Goal: Information Seeking & Learning: Learn about a topic

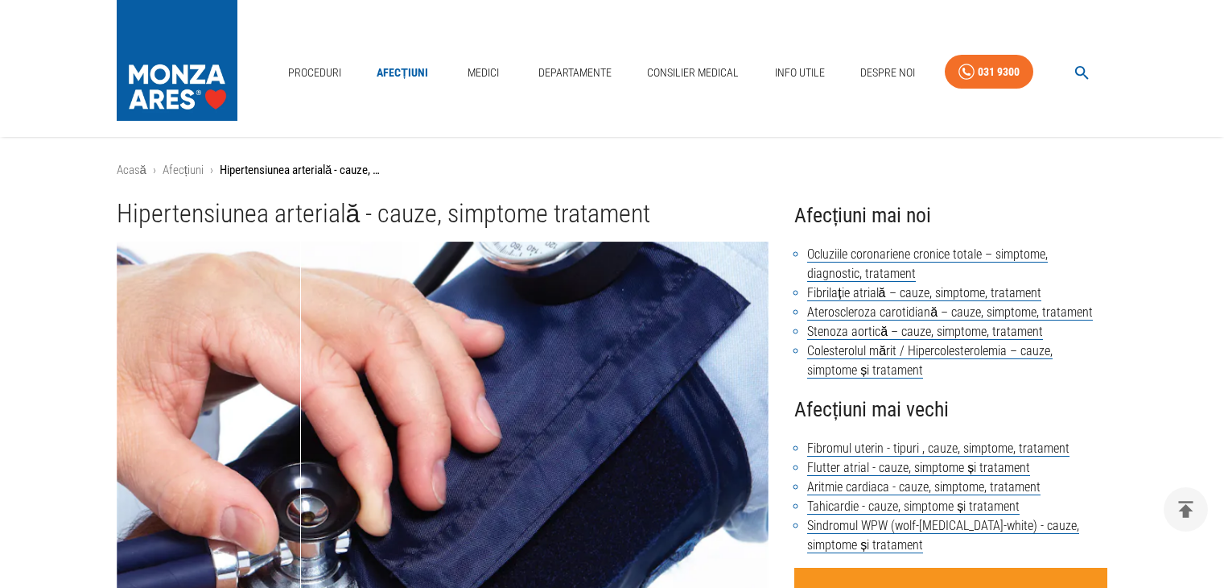
scroll to position [2125, 0]
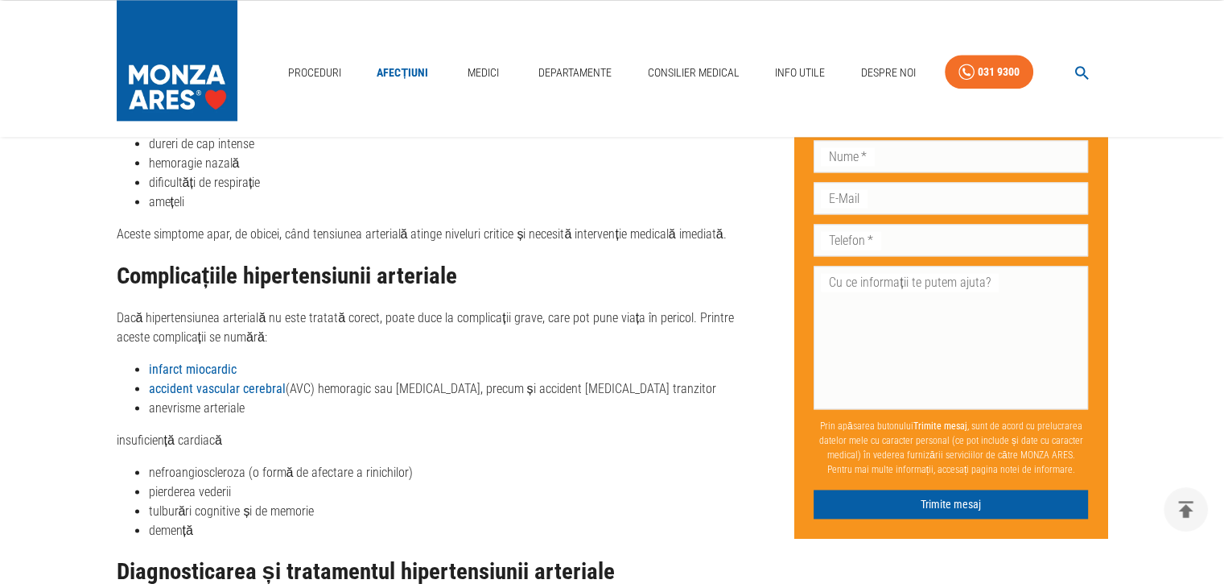
click at [757, 122] on p "Hipertensiunea arterială este adesea denumită "ucigașul tăcut" deoarece, în maj…" at bounding box center [443, 93] width 653 height 58
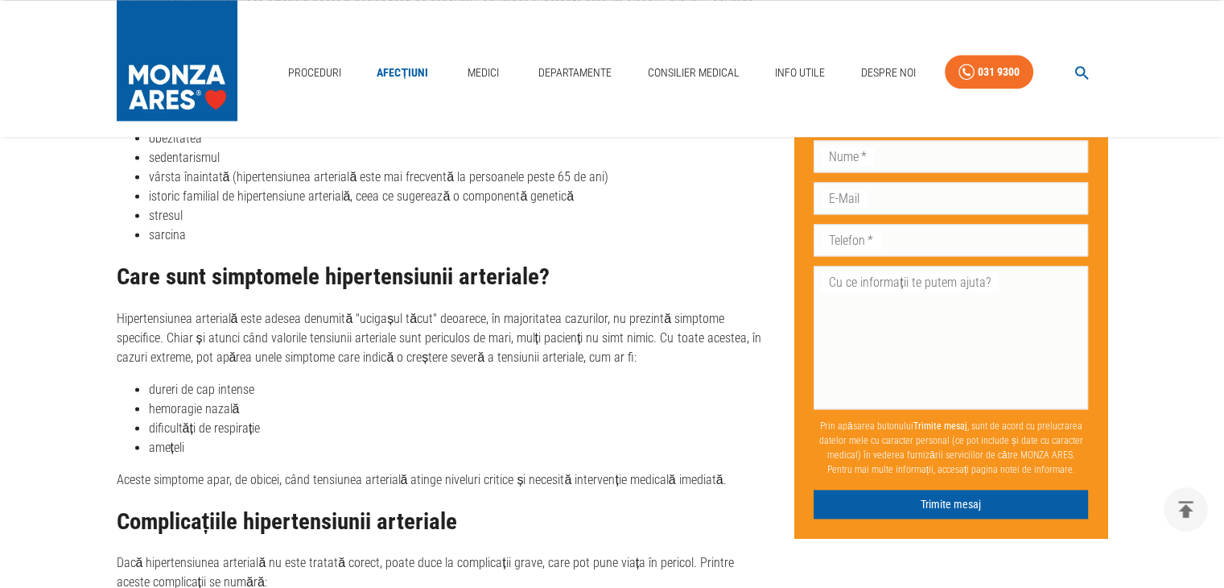
scroll to position [0, 0]
click at [638, 187] on li "vârsta înaintată (hipertensiunea arterială este mai frecventă la persoanele pes…" at bounding box center [459, 176] width 621 height 19
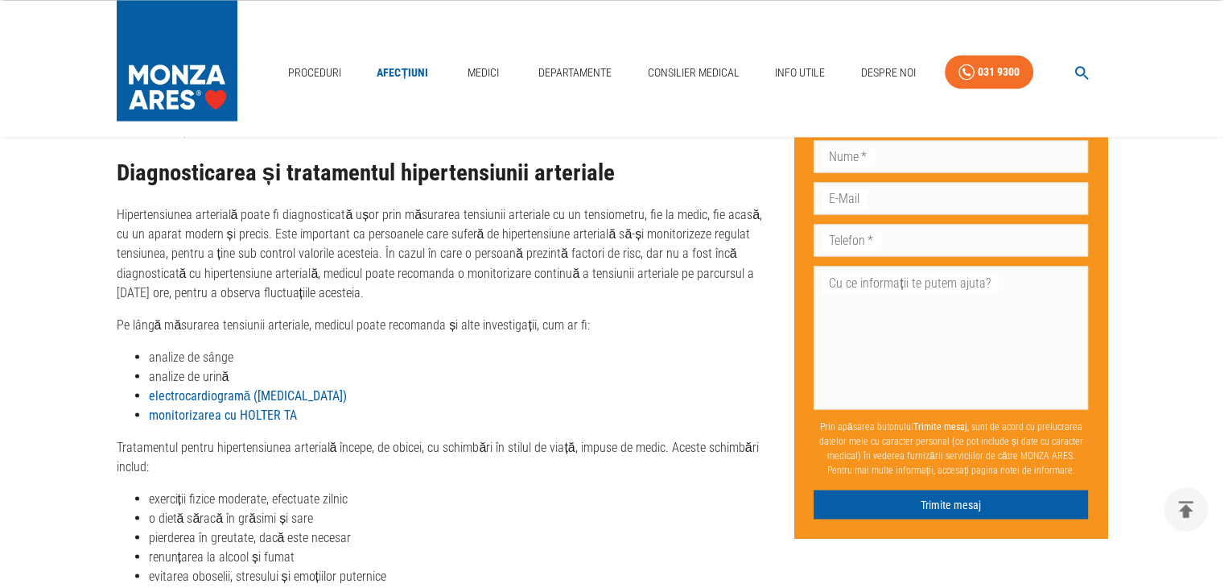
scroll to position [2785, 0]
click at [258, 422] on strong "monitorizarea cu HOLTER TA" at bounding box center [223, 413] width 148 height 15
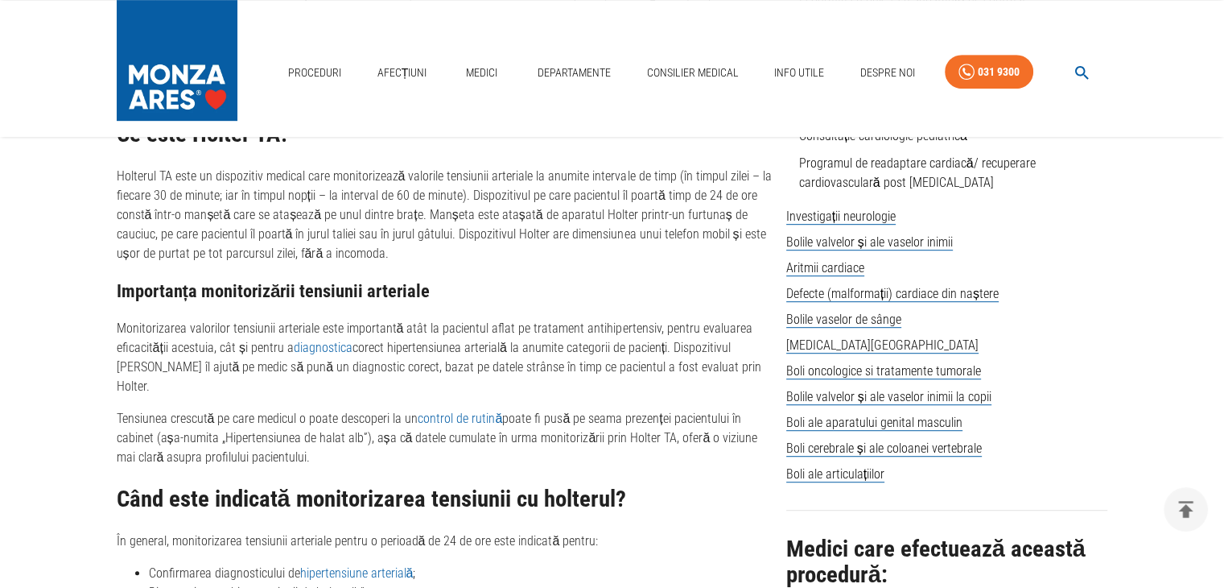
scroll to position [869, 0]
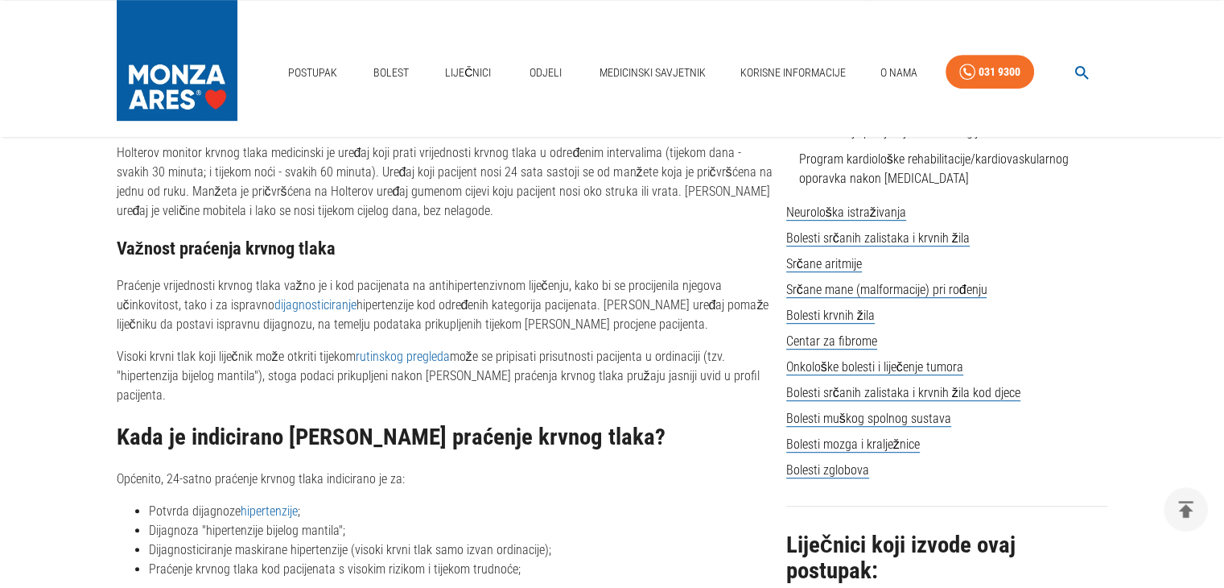
click at [658, 221] on div "Što je [PERSON_NAME] monitor? Holterov monitor krvnog tlaka medicinski je uređa…" at bounding box center [445, 501] width 657 height 807
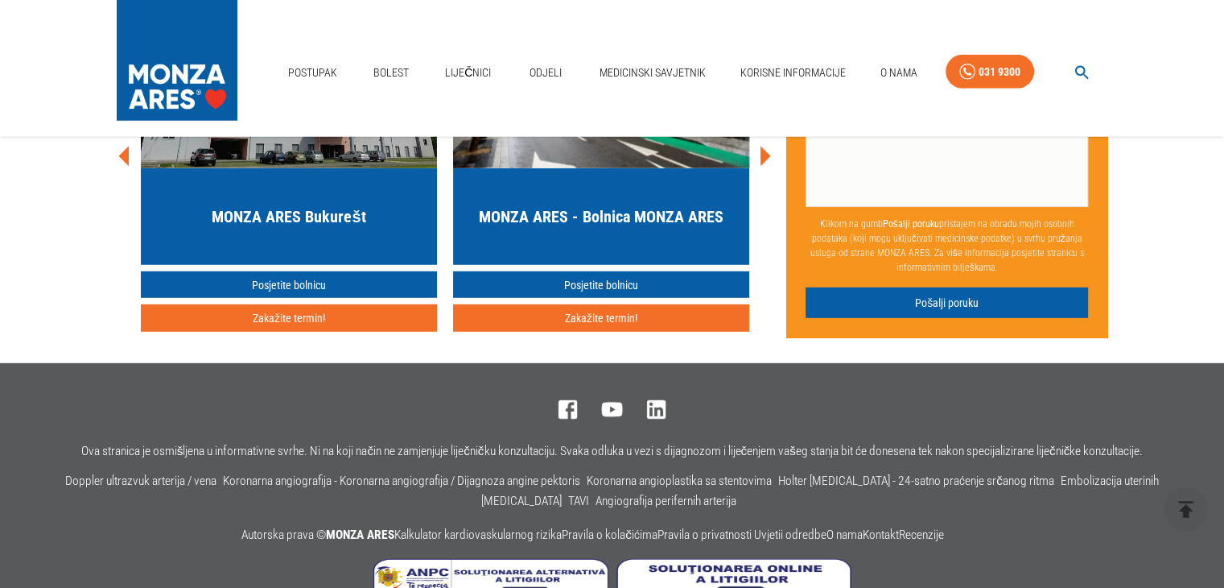
scroll to position [4411, 0]
